Goal: Check status: Check status

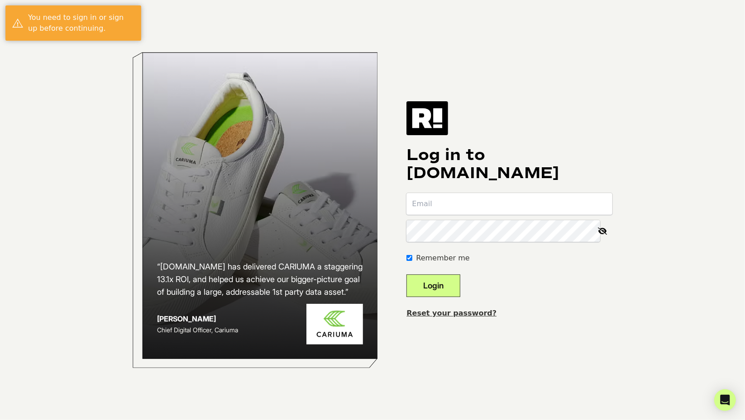
type input "[PERSON_NAME][EMAIL_ADDRESS][DOMAIN_NAME]"
click at [460, 280] on button "Login" at bounding box center [433, 286] width 54 height 23
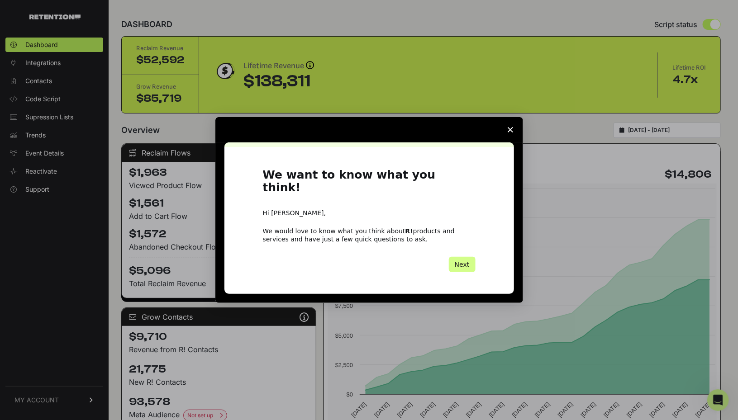
click at [513, 134] on span "Close survey" at bounding box center [510, 129] width 25 height 25
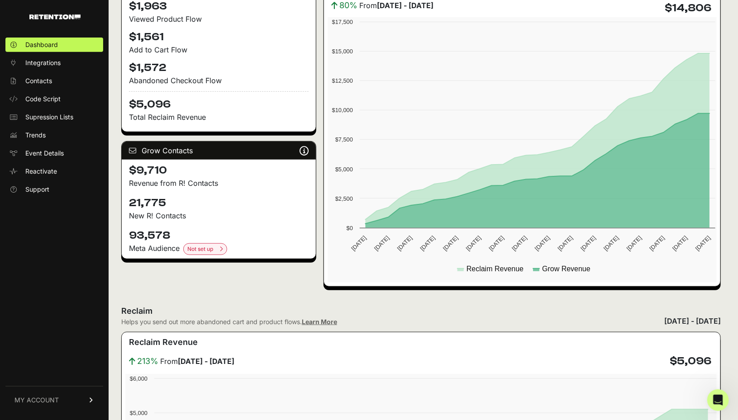
scroll to position [271, 0]
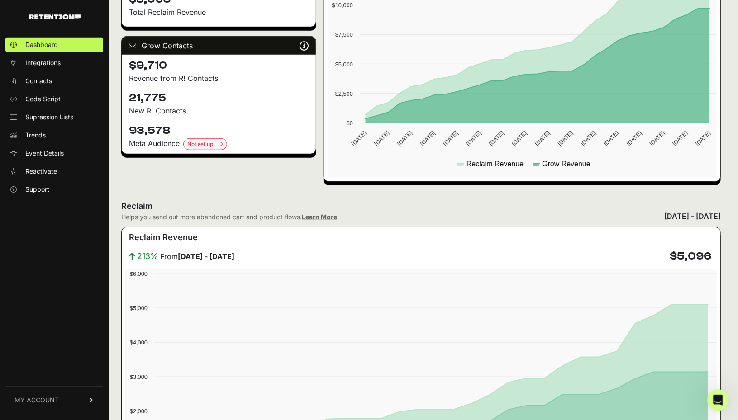
click at [143, 99] on h4 "21,775" at bounding box center [219, 98] width 180 height 14
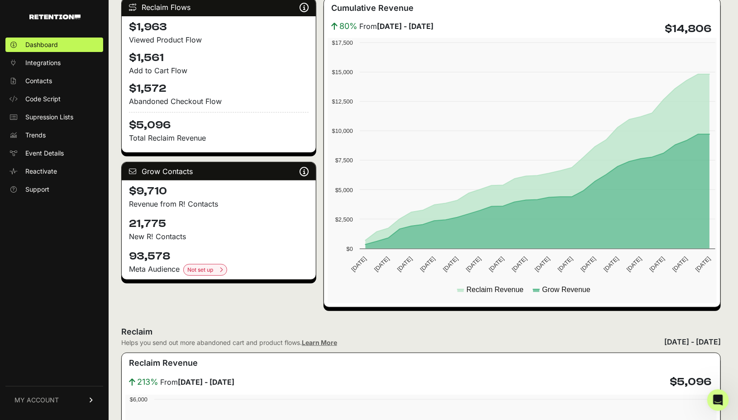
scroll to position [146, 0]
click at [252, 228] on h4 "21,775" at bounding box center [219, 224] width 180 height 14
